Goal: Task Accomplishment & Management: Use online tool/utility

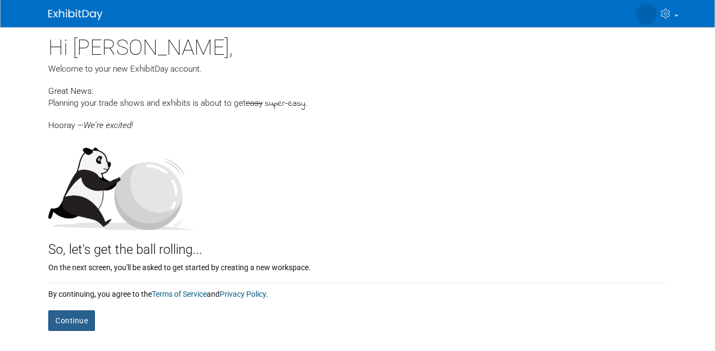
click at [84, 314] on button "Continue" at bounding box center [71, 320] width 47 height 21
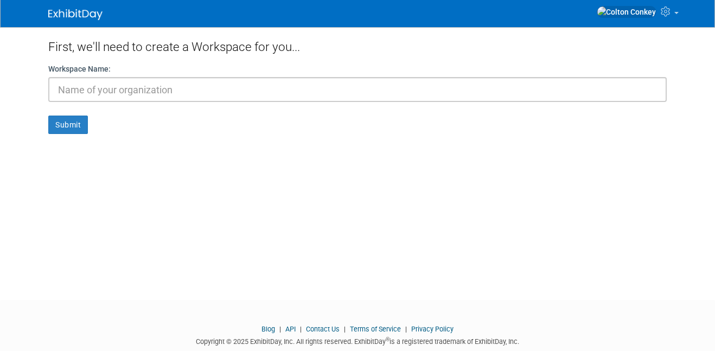
click at [220, 88] on input "text" at bounding box center [357, 89] width 618 height 25
type input "colton"
click at [48, 116] on button "Submit" at bounding box center [68, 125] width 40 height 18
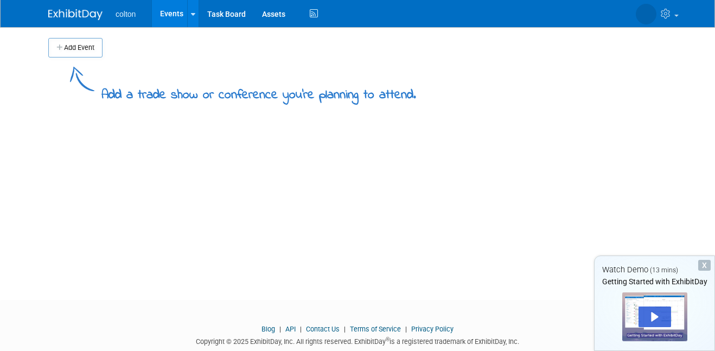
click at [78, 58] on div "Add a trade show or conference you're planning to attend." at bounding box center [357, 80] width 618 height 47
